Goal: Navigation & Orientation: Find specific page/section

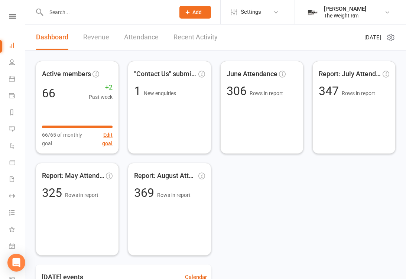
click at [93, 39] on link "Revenue" at bounding box center [96, 38] width 26 height 26
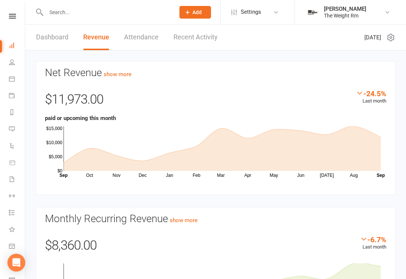
click at [194, 42] on link "Recent Activity" at bounding box center [196, 38] width 44 height 26
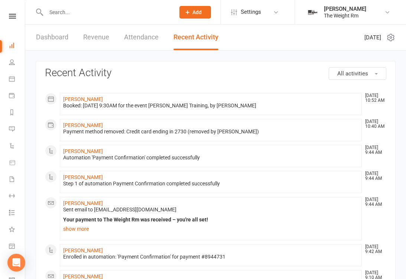
click at [11, 80] on icon at bounding box center [12, 79] width 6 height 6
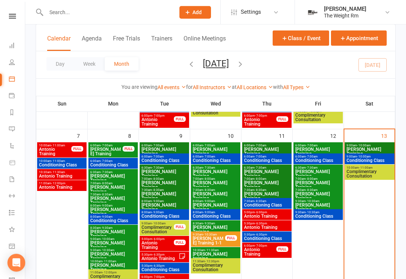
scroll to position [186, 0]
click at [376, 145] on span "9:00am - 10:00am" at bounding box center [369, 145] width 47 height 3
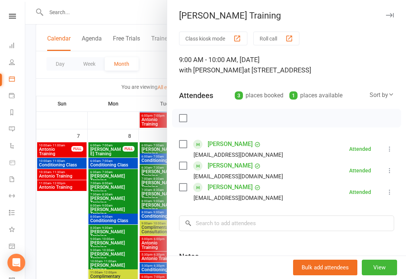
click at [141, 212] on div at bounding box center [215, 139] width 381 height 279
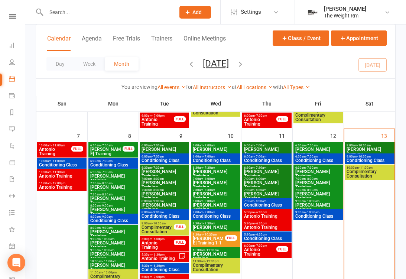
click at [374, 158] on span "Conditioning Class" at bounding box center [369, 160] width 47 height 4
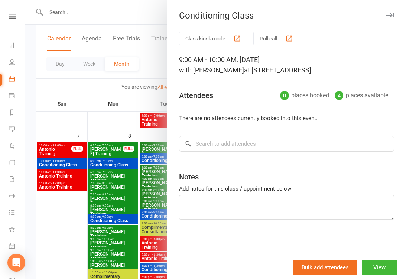
click at [113, 219] on div at bounding box center [215, 139] width 381 height 279
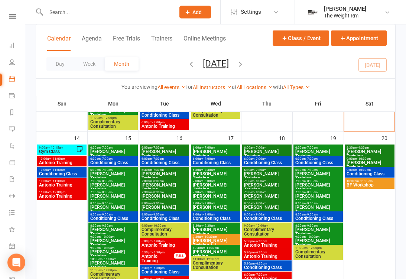
scroll to position [341, 0]
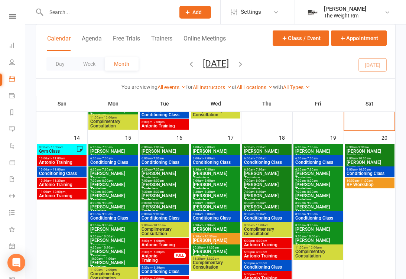
click at [67, 149] on span "Gym Class" at bounding box center [58, 151] width 38 height 4
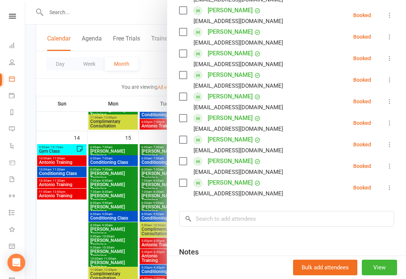
scroll to position [157, 0]
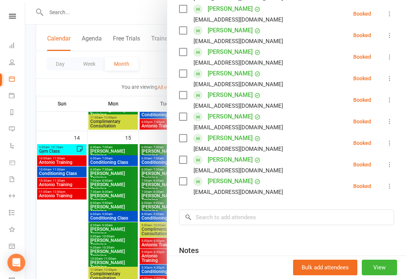
click at [51, 167] on div at bounding box center [215, 139] width 381 height 279
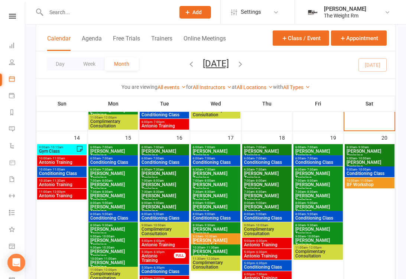
click at [51, 161] on span "Antonio Training" at bounding box center [62, 162] width 46 height 4
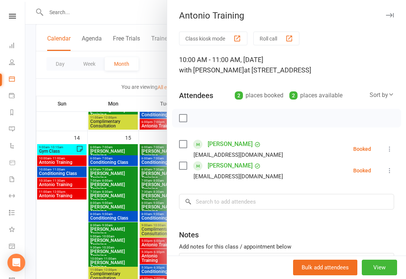
click at [51, 181] on div at bounding box center [215, 139] width 381 height 279
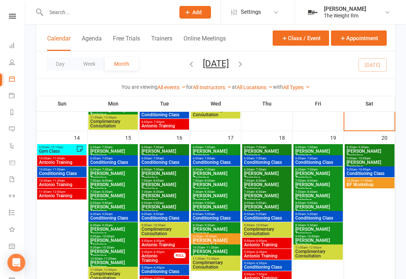
click at [50, 171] on span "Conditioning Class" at bounding box center [62, 173] width 46 height 4
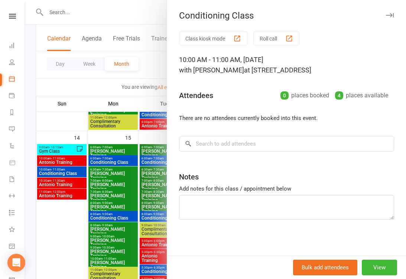
click at [48, 181] on div at bounding box center [215, 139] width 381 height 279
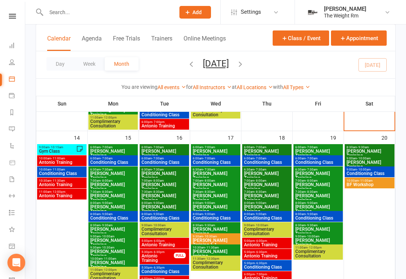
click at [48, 184] on span "Antonio Training" at bounding box center [62, 185] width 46 height 4
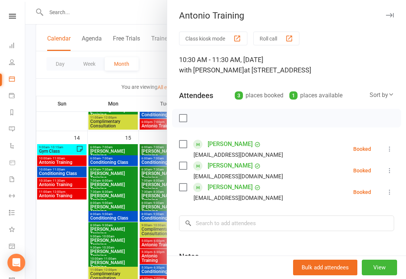
click at [49, 192] on div at bounding box center [215, 139] width 381 height 279
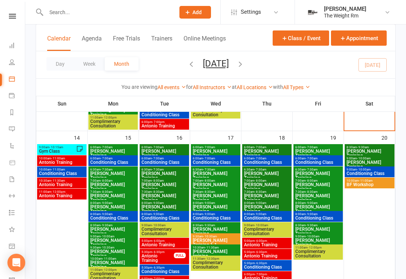
click at [49, 194] on span "Antonio Training" at bounding box center [62, 196] width 46 height 4
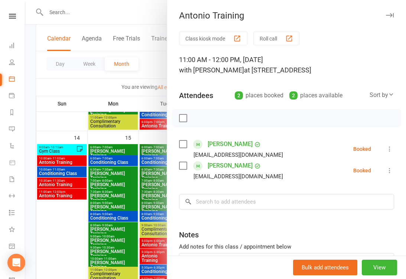
click at [49, 192] on div at bounding box center [215, 139] width 381 height 279
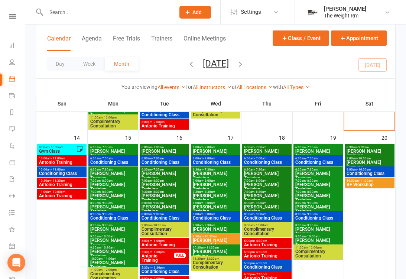
click at [274, 243] on span "Antonio Training" at bounding box center [267, 245] width 46 height 4
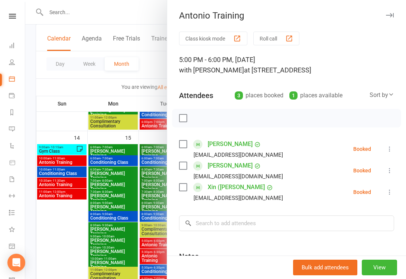
click at [147, 226] on div at bounding box center [215, 139] width 381 height 279
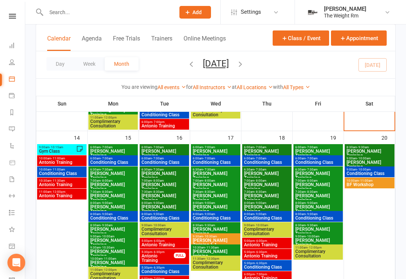
click at [268, 256] on span "Antonio Training" at bounding box center [267, 256] width 46 height 4
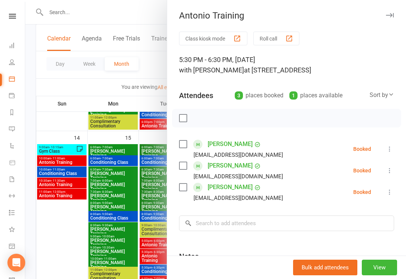
click at [148, 262] on div at bounding box center [215, 139] width 381 height 279
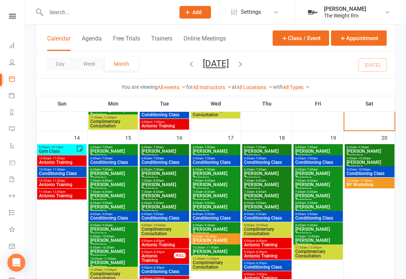
click at [161, 246] on span "Antonio Training" at bounding box center [164, 245] width 46 height 4
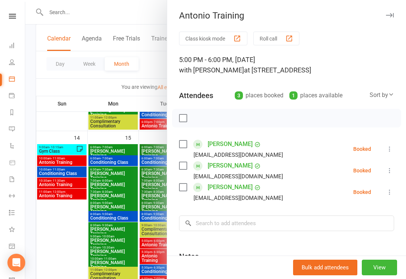
click at [141, 254] on div at bounding box center [215, 139] width 381 height 279
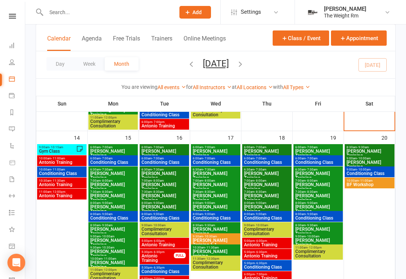
click at [268, 277] on span "Antonio Training" at bounding box center [267, 278] width 46 height 4
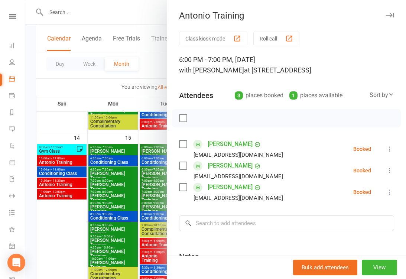
click at [138, 248] on div at bounding box center [215, 139] width 381 height 279
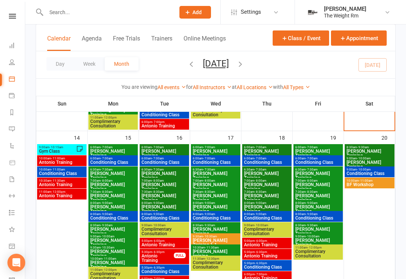
click at [73, 158] on span "10:00am - 11:00am" at bounding box center [62, 158] width 46 height 3
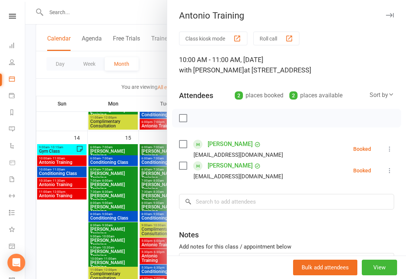
click at [63, 181] on div at bounding box center [215, 139] width 381 height 279
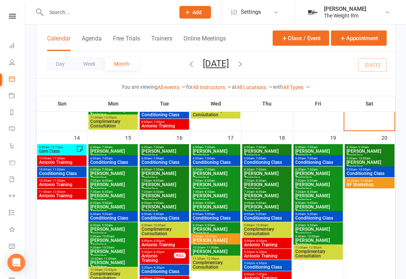
click at [67, 184] on span "Antonio Training" at bounding box center [62, 185] width 46 height 4
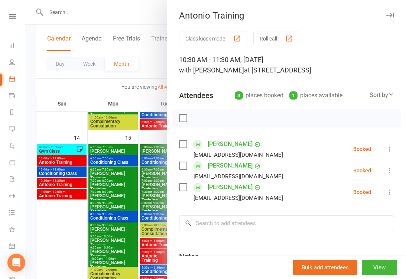
click at [71, 193] on div at bounding box center [215, 139] width 381 height 279
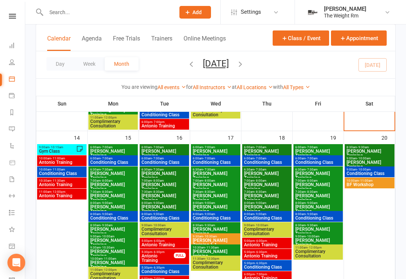
click at [57, 190] on span "- 12:00pm" at bounding box center [58, 191] width 14 height 3
